Goal: Obtain resource: Download file/media

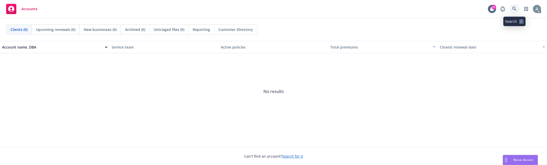
click at [513, 10] on icon at bounding box center [514, 9] width 4 height 4
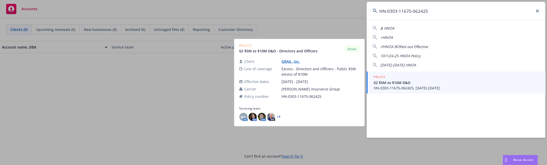
type input "HN-0303-11675-062425"
click at [413, 90] on span "HN-0303-11675-062425, [DATE]-[DATE]" at bounding box center [456, 87] width 165 height 5
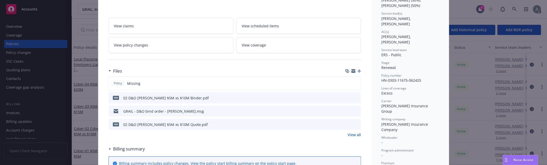
scroll to position [77, 0]
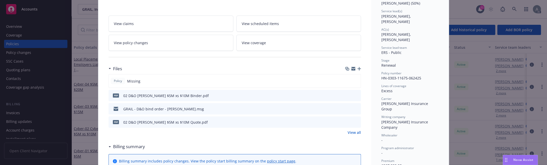
click at [356, 134] on link "View all" at bounding box center [354, 132] width 13 height 5
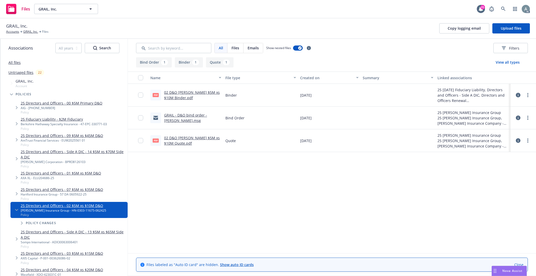
click at [180, 139] on link "02 D&O [PERSON_NAME] $5M xs $10M Quote.pdf" at bounding box center [192, 140] width 56 height 10
